Goal: Find specific page/section: Find specific page/section

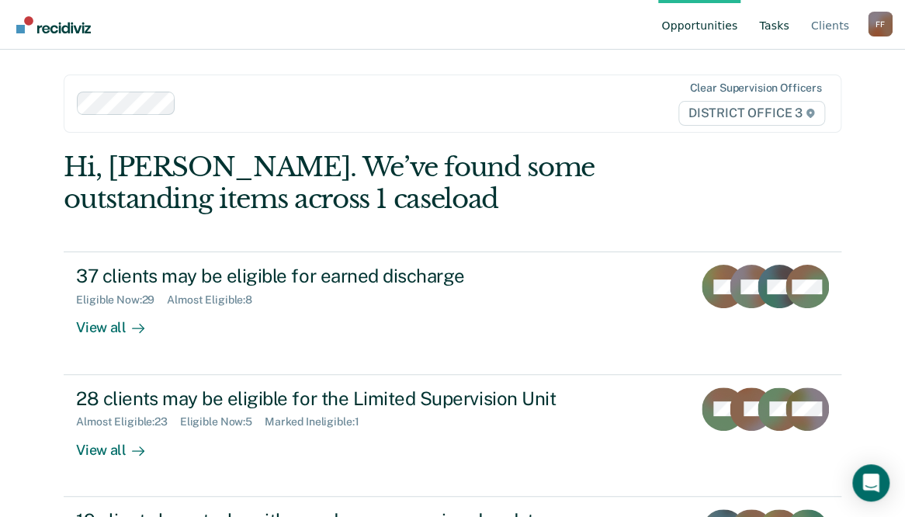
click at [770, 30] on link "Tasks" at bounding box center [774, 25] width 36 height 50
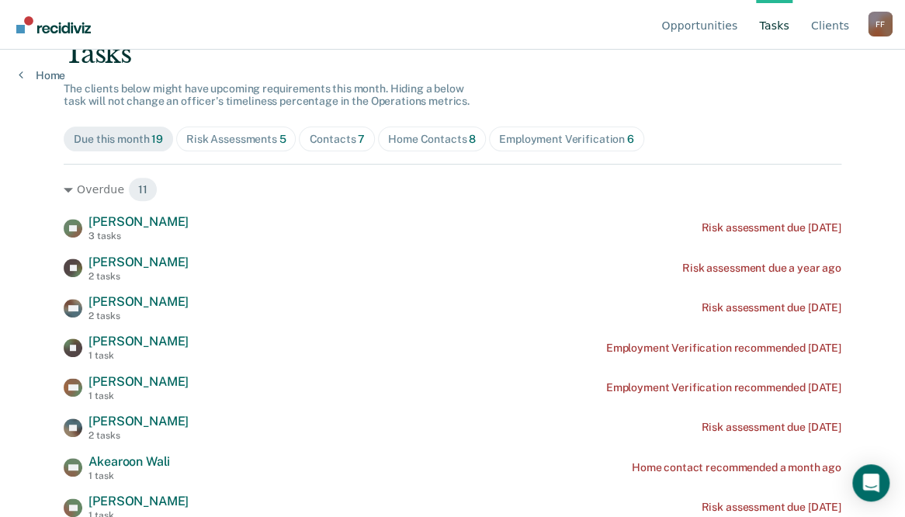
scroll to position [124, 0]
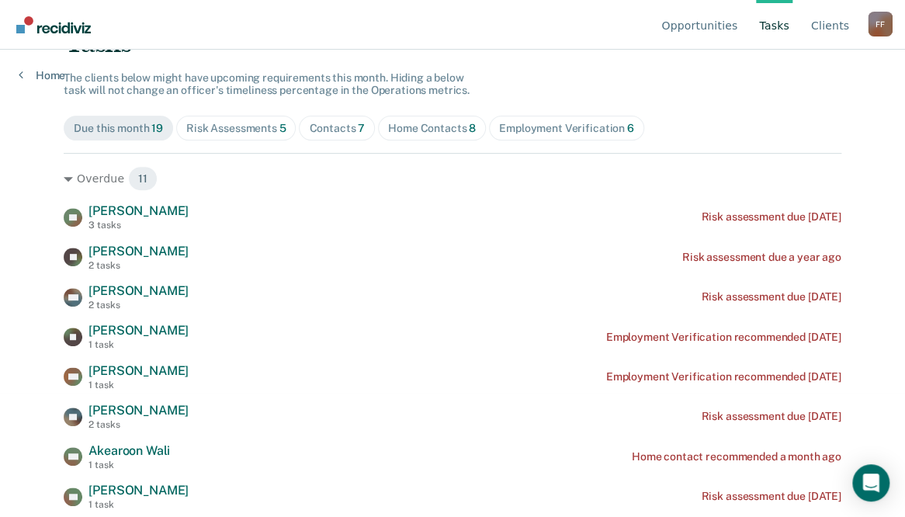
click at [214, 128] on div "Risk Assessments 5" at bounding box center [236, 128] width 100 height 13
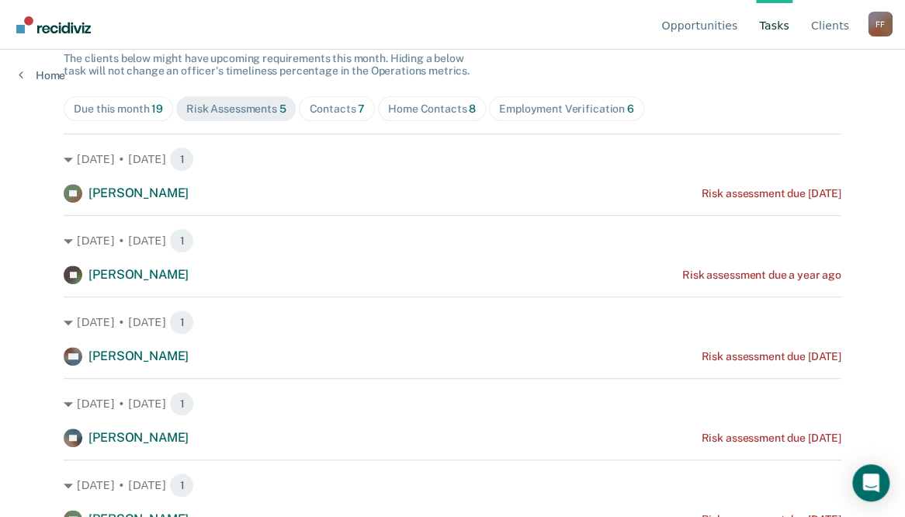
scroll to position [155, 0]
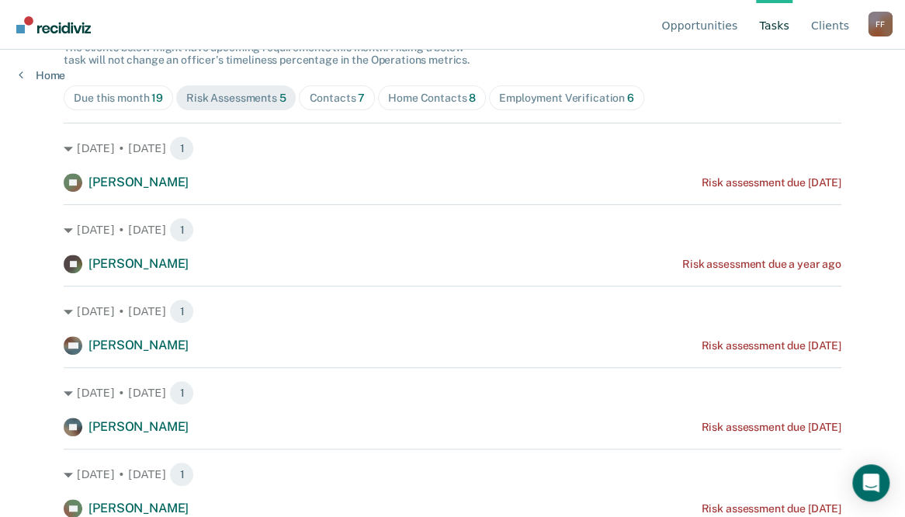
click at [321, 99] on div "Contacts 7" at bounding box center [337, 98] width 56 height 13
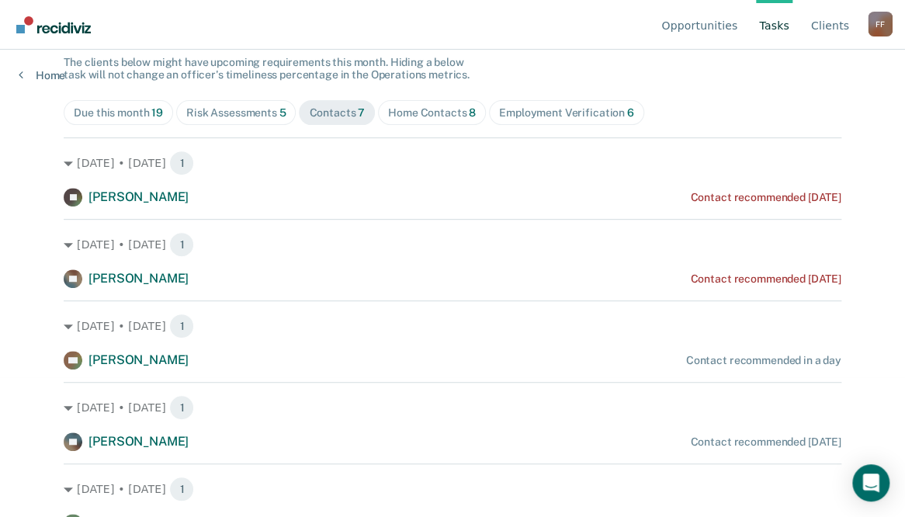
scroll to position [0, 0]
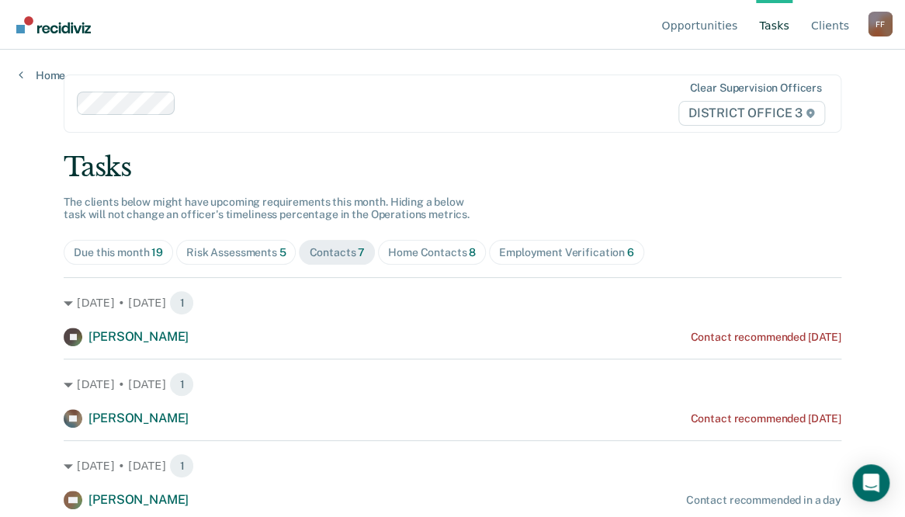
click at [419, 247] on div "Home Contacts 8" at bounding box center [432, 252] width 88 height 13
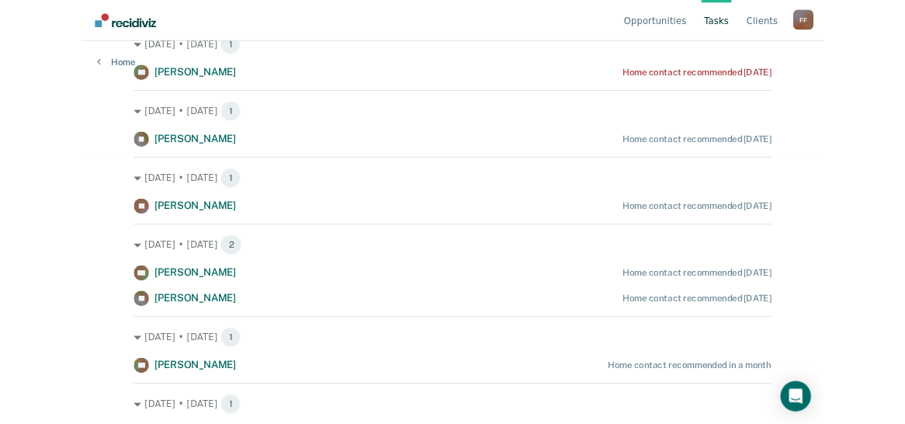
scroll to position [349, 0]
